Goal: Task Accomplishment & Management: Use online tool/utility

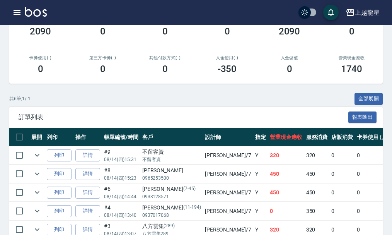
scroll to position [1, 0]
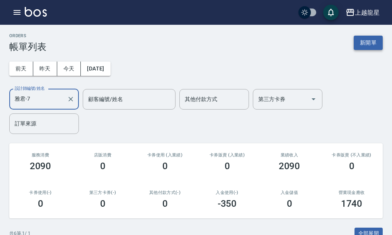
type input "雅君-7"
click at [367, 41] on button "新開單" at bounding box center [368, 43] width 29 height 14
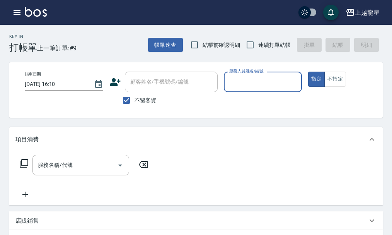
click at [144, 98] on span "不留客資" at bounding box center [146, 100] width 22 height 8
click at [135, 98] on input "不留客資" at bounding box center [126, 100] width 16 height 16
checkbox input "false"
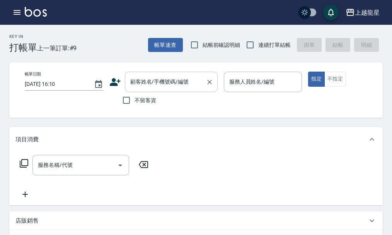
click at [145, 84] on input "顧客姓名/手機號碼/編號" at bounding box center [165, 82] width 74 height 14
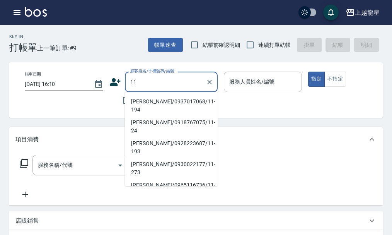
type input "1"
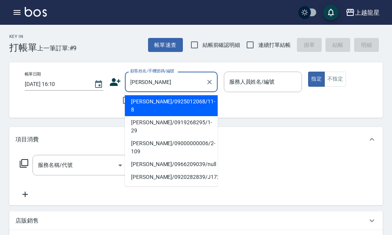
click at [145, 103] on li "[PERSON_NAME]/0925012068/11-8" at bounding box center [171, 105] width 93 height 21
type input "[PERSON_NAME]/0925012068/11-8"
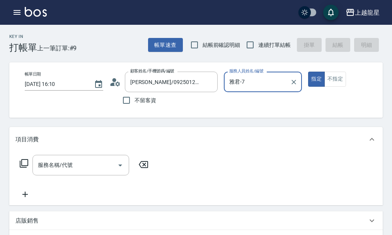
type input "雅君-7"
click at [73, 172] on input "服務名稱/代號" at bounding box center [75, 165] width 78 height 14
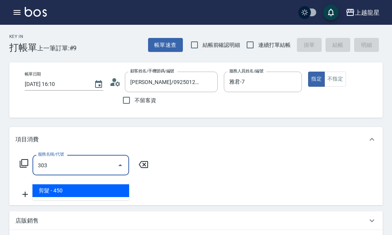
type input "剪髮(303)"
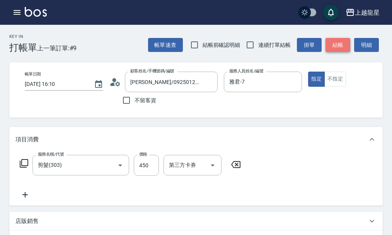
click at [333, 42] on button "結帳" at bounding box center [338, 45] width 25 height 14
